Goal: Transaction & Acquisition: Purchase product/service

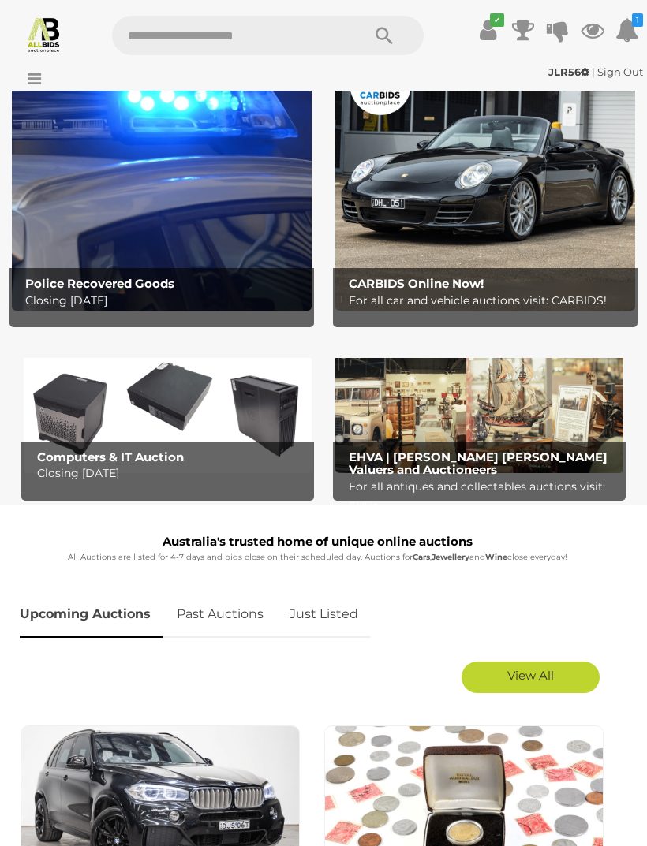
scroll to position [84, 0]
click at [575, 678] on link "View All" at bounding box center [530, 678] width 138 height 32
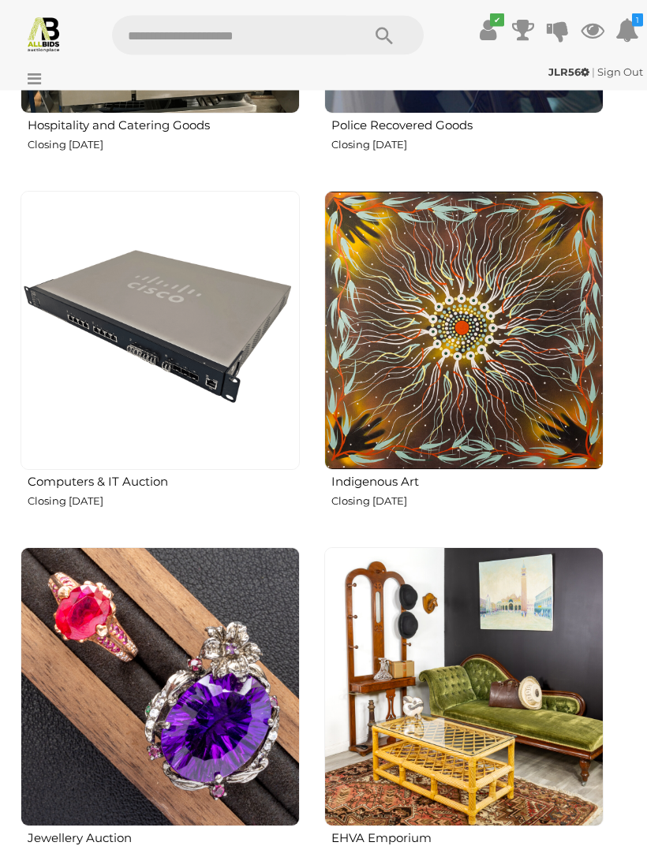
scroll to position [3507, 0]
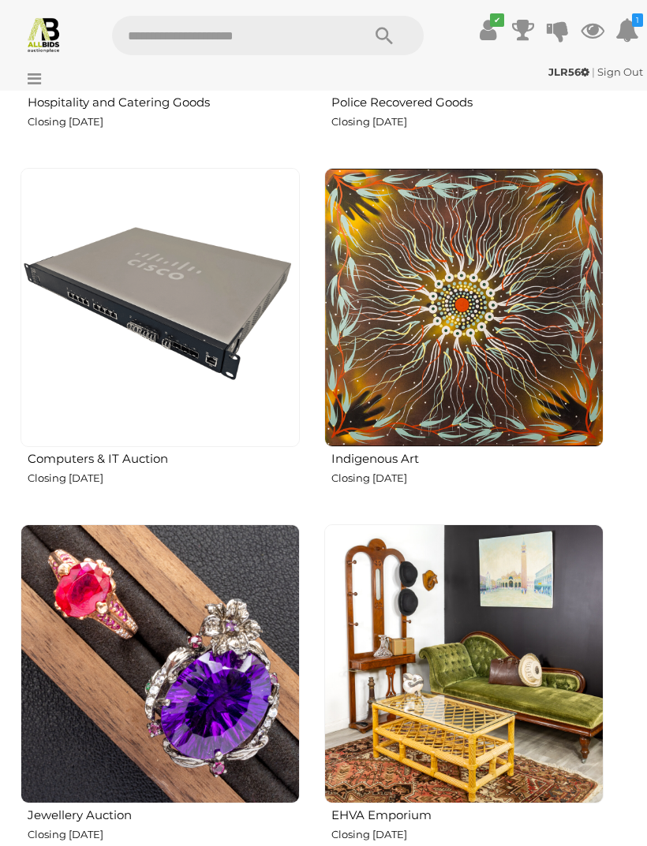
click at [443, 826] on p "Closing [DATE]" at bounding box center [467, 835] width 272 height 18
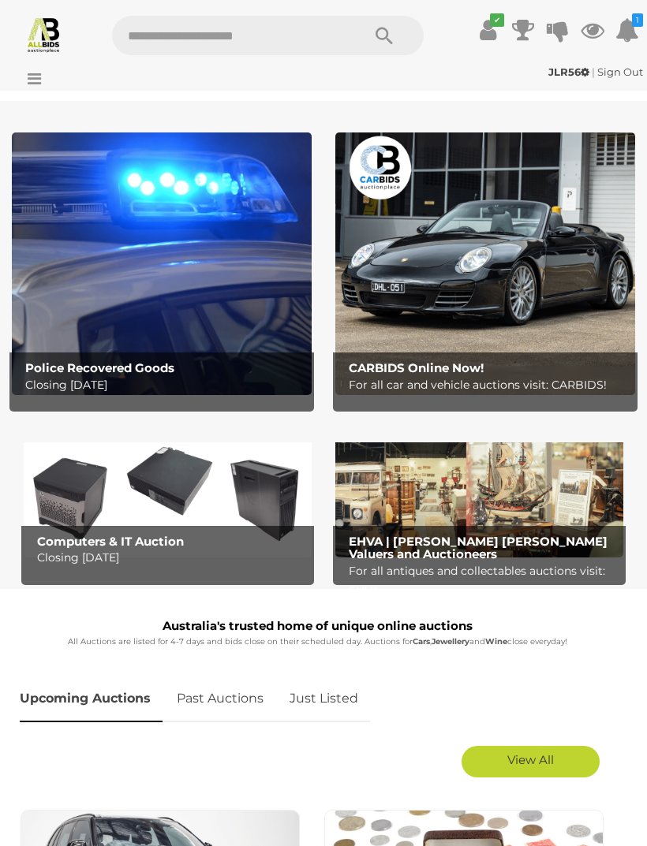
click at [550, 753] on span "View All" at bounding box center [530, 760] width 47 height 15
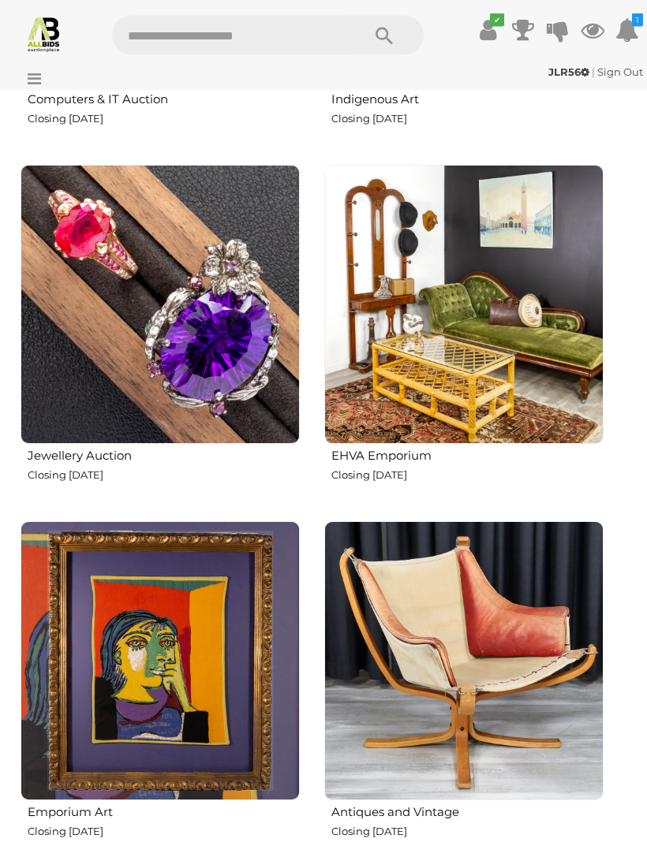
scroll to position [4061, 0]
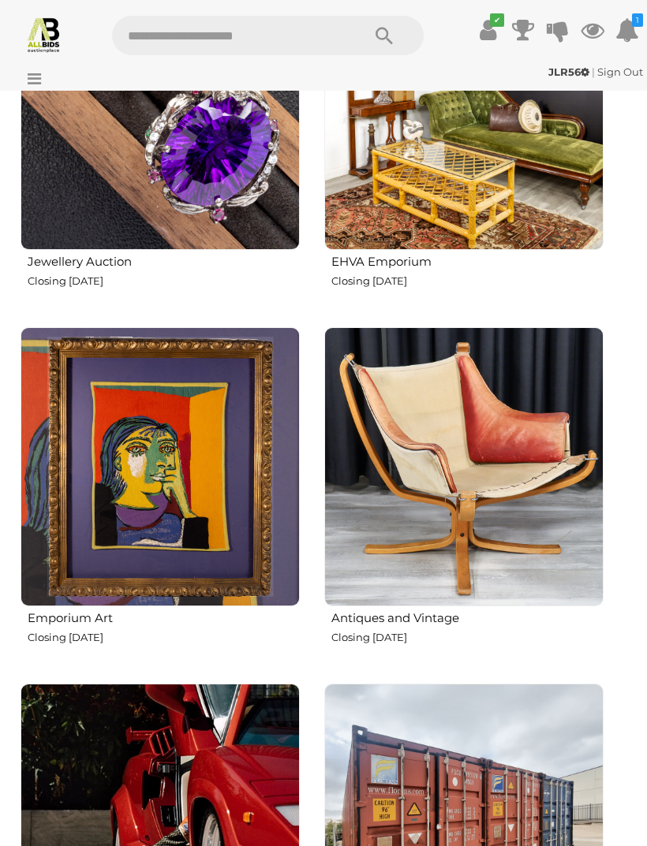
click at [465, 629] on p "Closing [DATE]" at bounding box center [467, 638] width 272 height 18
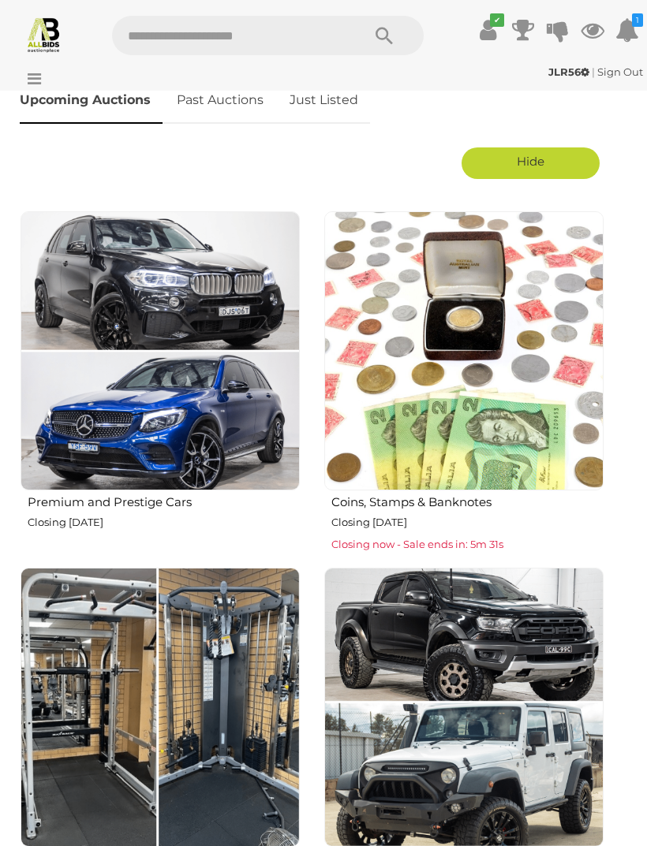
scroll to position [0, 0]
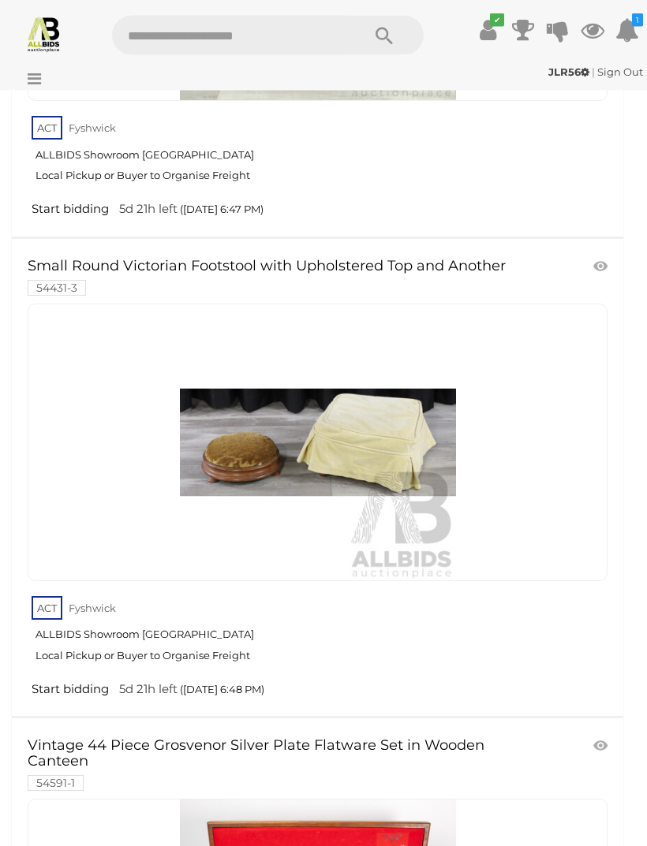
scroll to position [17314, 0]
click at [611, 682] on link "Start bidding 5d 21h left (Wednesday 6:48 PM)" at bounding box center [320, 689] width 584 height 15
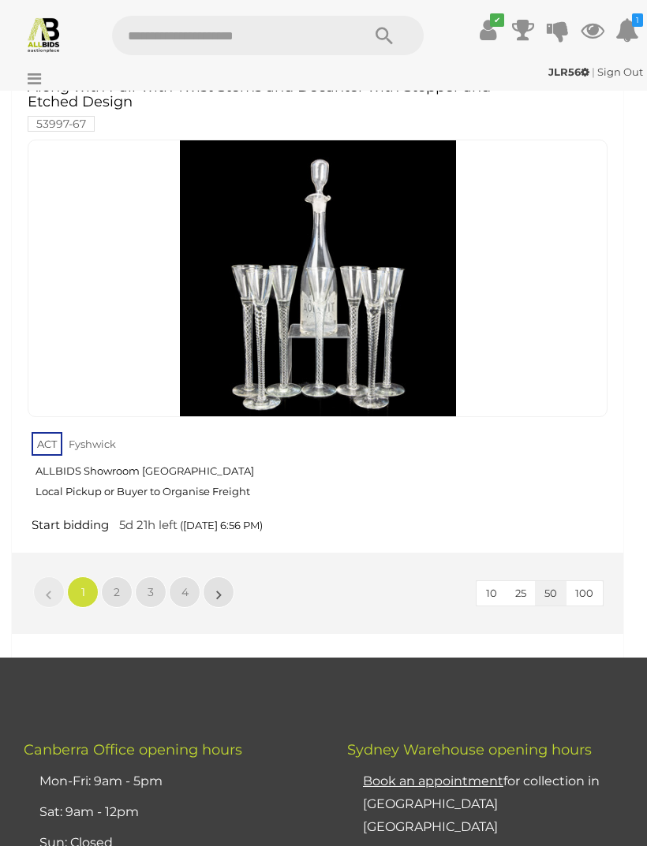
click at [119, 585] on span "2" at bounding box center [117, 592] width 6 height 14
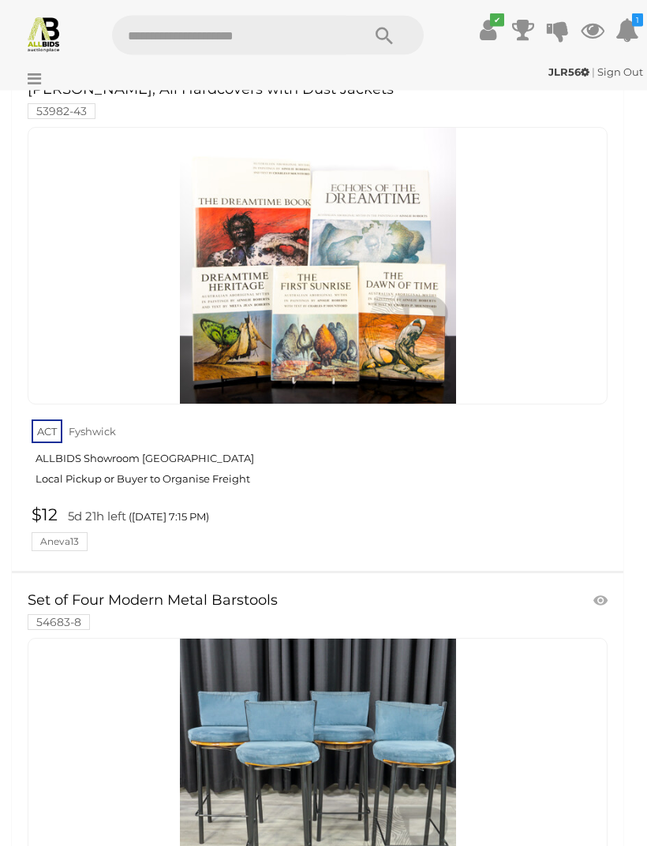
scroll to position [19379, 0]
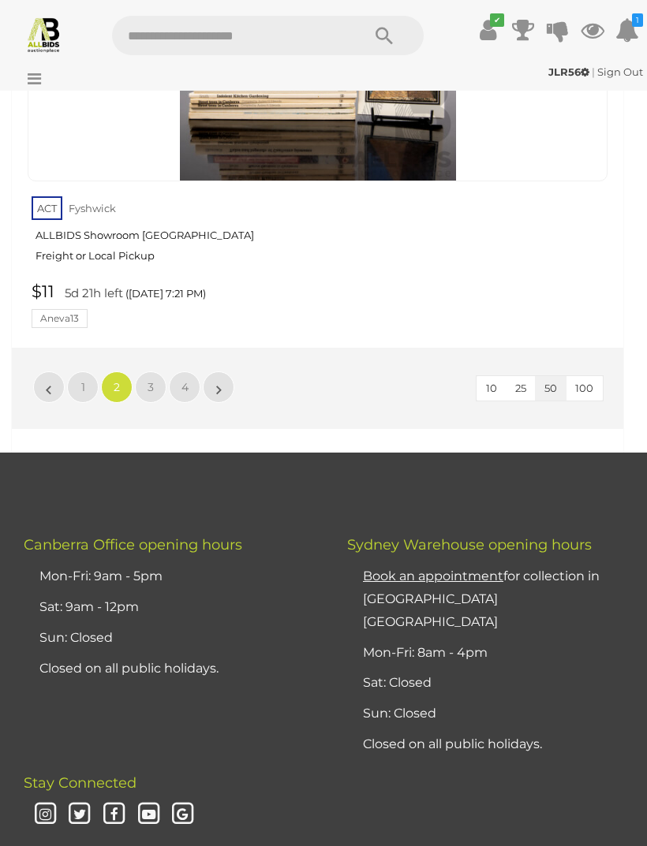
click at [149, 380] on span "3" at bounding box center [151, 387] width 6 height 14
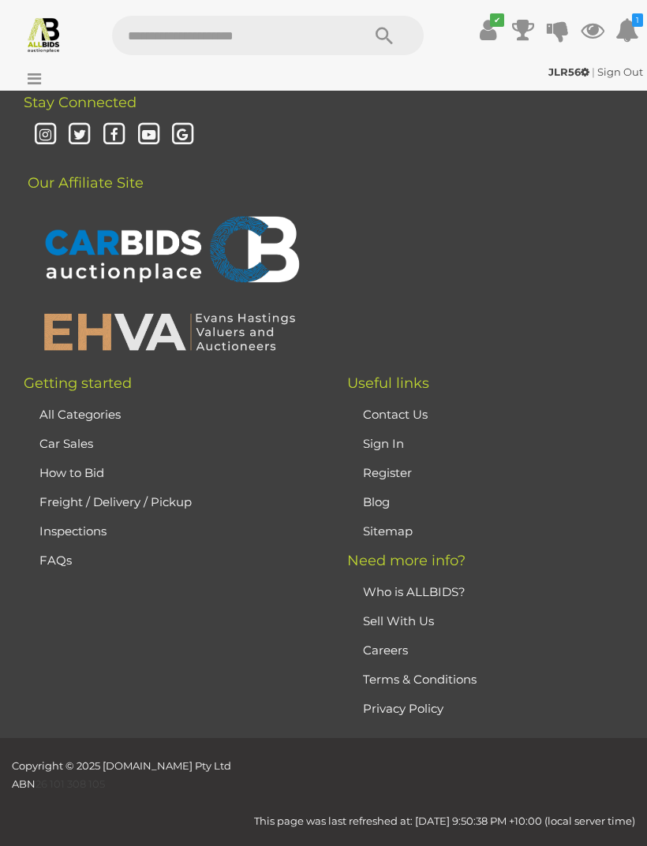
scroll to position [49, 0]
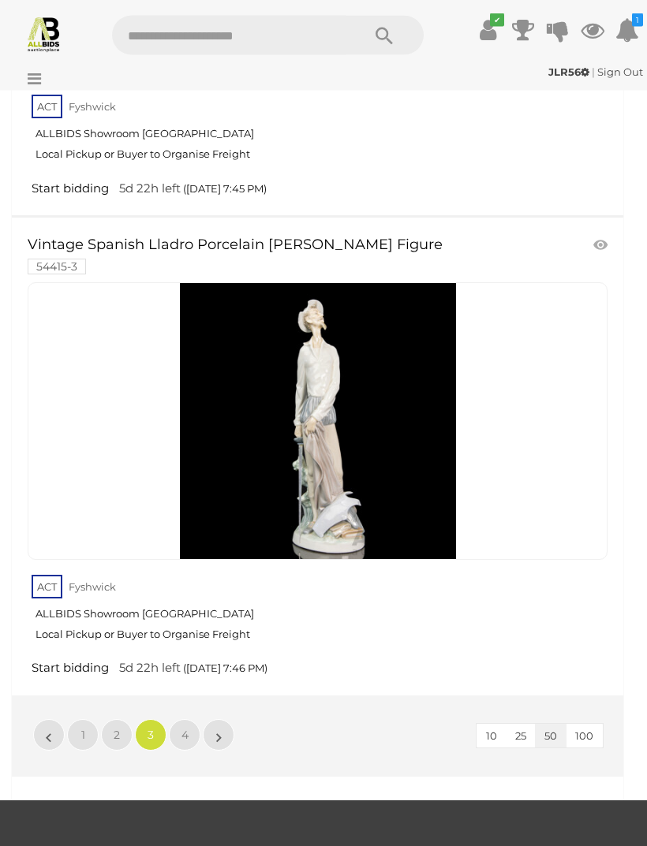
scroll to position [24783, 0]
click at [186, 728] on span "4" at bounding box center [184, 735] width 7 height 14
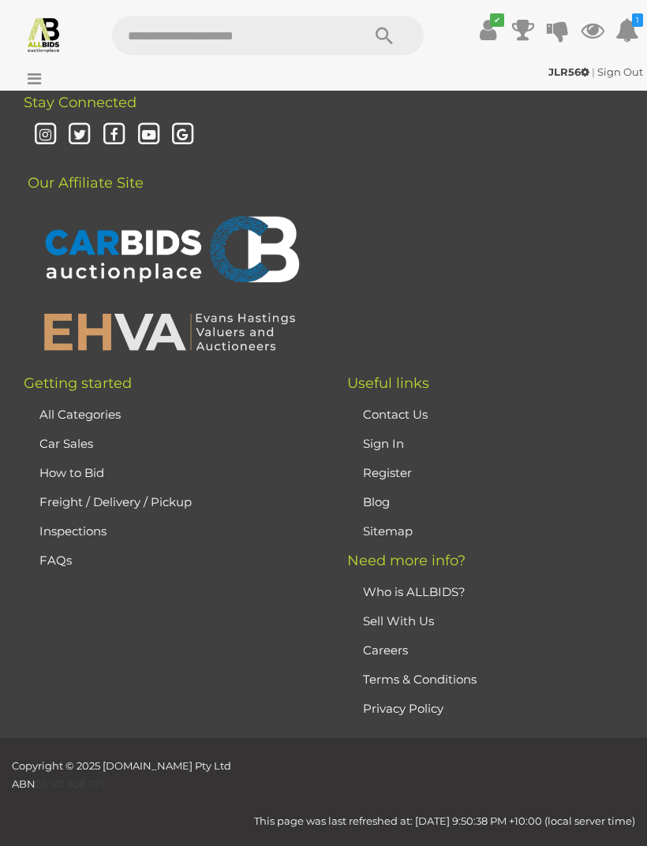
scroll to position [49, 0]
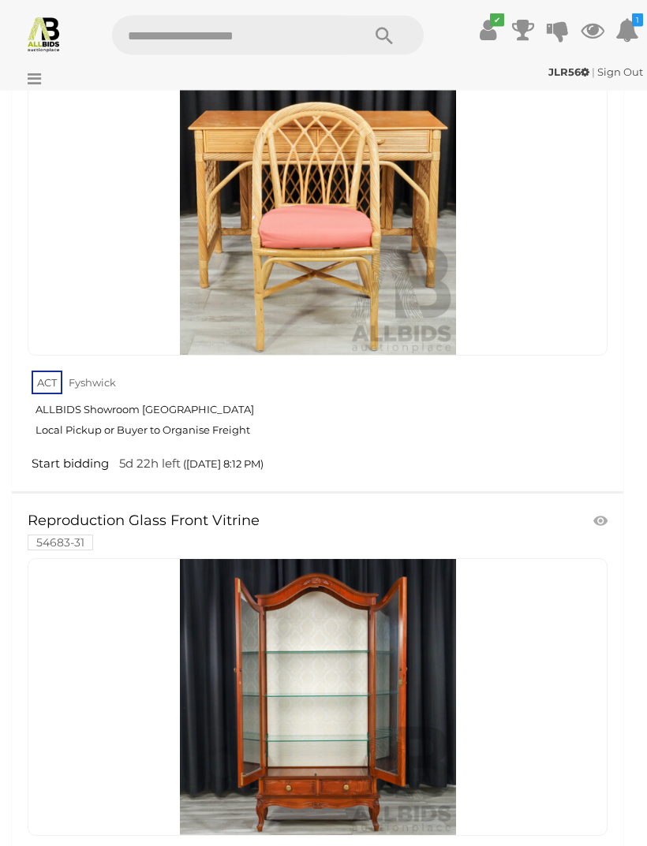
scroll to position [15215, 0]
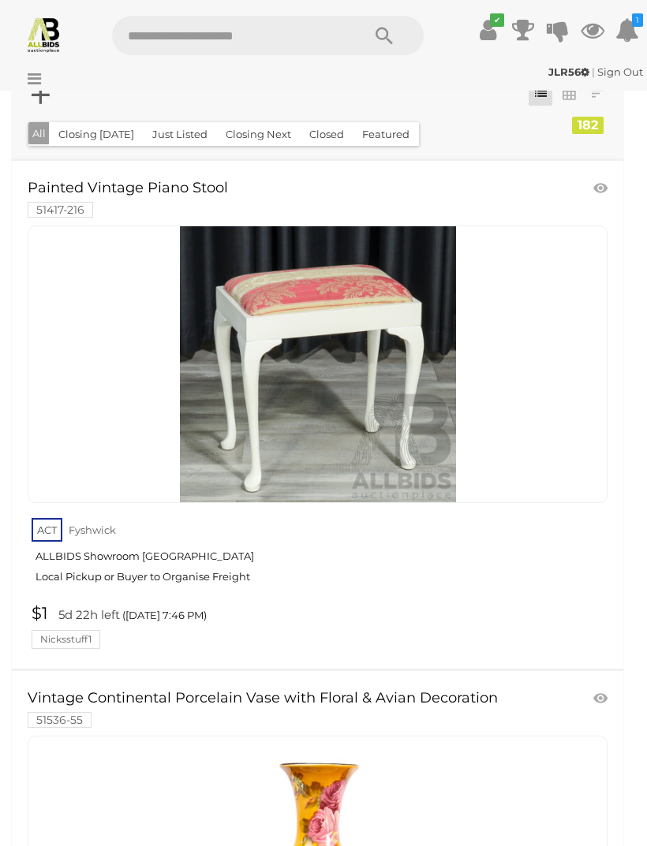
scroll to position [99, 0]
